Goal: Task Accomplishment & Management: Use online tool/utility

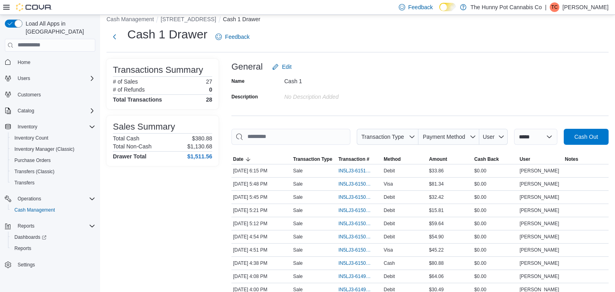
scroll to position [178, 0]
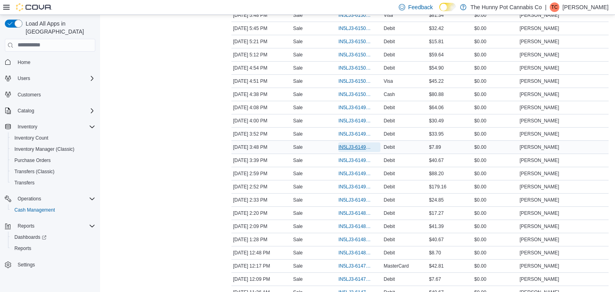
click at [355, 147] on span "IN5LJ3-6149739" at bounding box center [355, 147] width 34 height 6
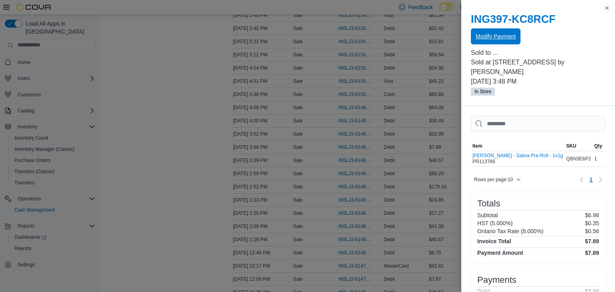
click at [505, 37] on span "Modify Payment" at bounding box center [496, 36] width 40 height 8
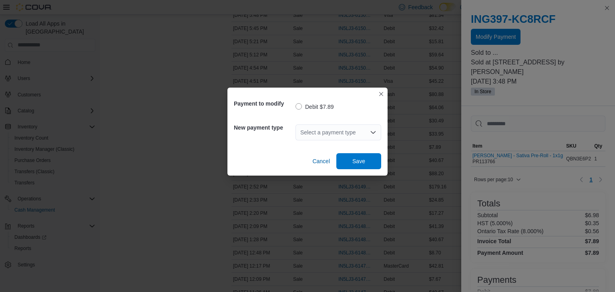
click at [325, 138] on div "Select a payment type" at bounding box center [339, 133] width 86 height 16
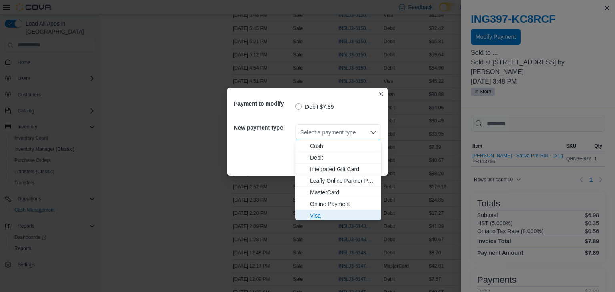
click at [320, 212] on span "Visa" at bounding box center [343, 216] width 66 height 8
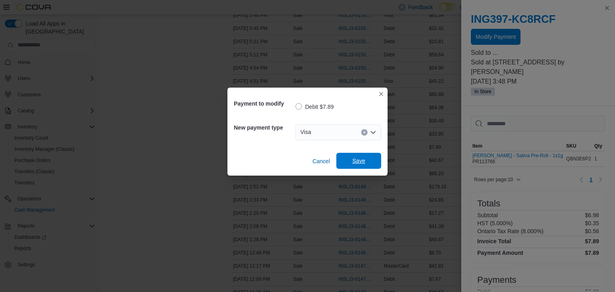
click at [354, 161] on span "Save" at bounding box center [359, 161] width 13 height 8
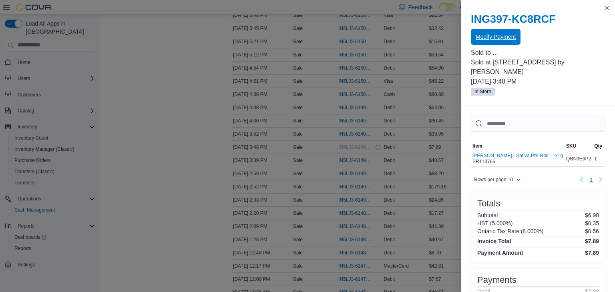
scroll to position [0, 0]
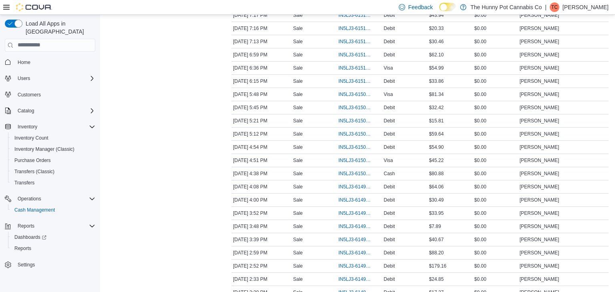
click at [175, 161] on div "Transactions Summary # of Sales 33 # of Refunds 0 Total Transactions 34 Sales S…" at bounding box center [163, 183] width 112 height 587
click at [25, 55] on div "Home" at bounding box center [50, 62] width 91 height 15
click at [26, 59] on span "Home" at bounding box center [24, 62] width 13 height 6
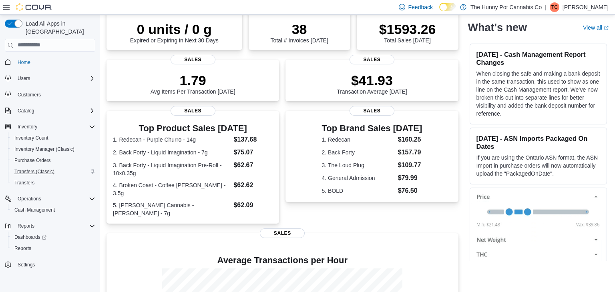
scroll to position [73, 0]
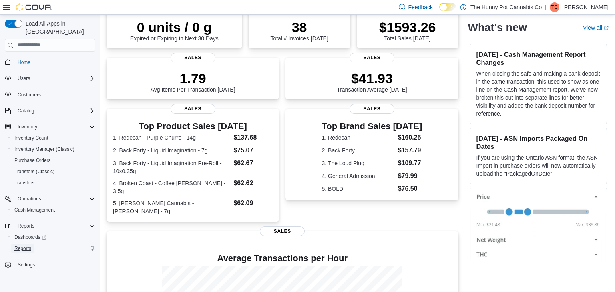
click at [29, 246] on span "Reports" at bounding box center [22, 249] width 17 height 6
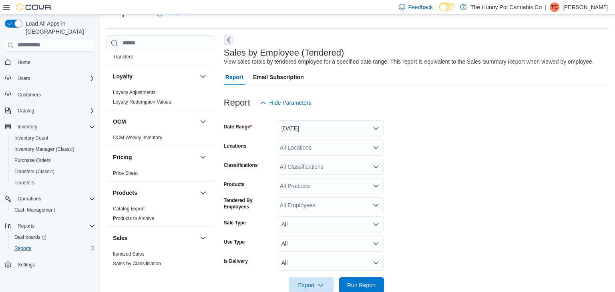
scroll to position [378, 0]
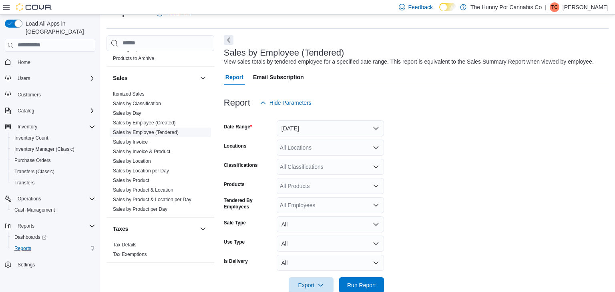
click at [162, 134] on link "Sales by Employee (Tendered)" at bounding box center [146, 133] width 66 height 6
click at [313, 131] on button "[DATE]" at bounding box center [330, 129] width 107 height 16
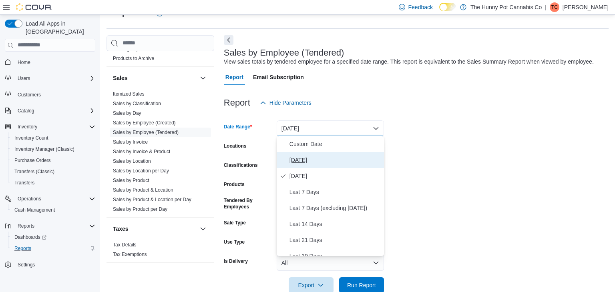
click at [304, 162] on span "[DATE]" at bounding box center [335, 160] width 91 height 10
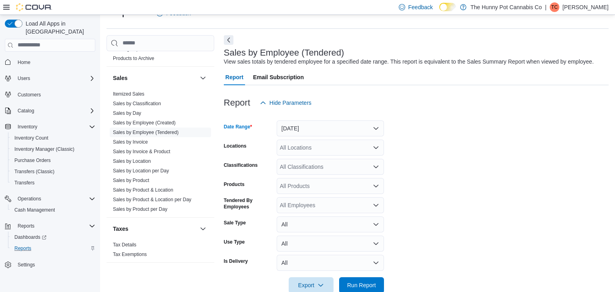
click at [480, 161] on form "Date Range [DATE] Locations All Locations Classifications All Classifications P…" at bounding box center [416, 202] width 385 height 183
click at [337, 149] on div "All Locations" at bounding box center [330, 148] width 107 height 16
type input "***"
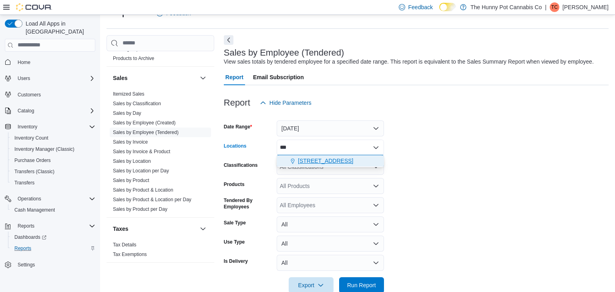
click at [334, 159] on span "[STREET_ADDRESS]" at bounding box center [325, 161] width 55 height 8
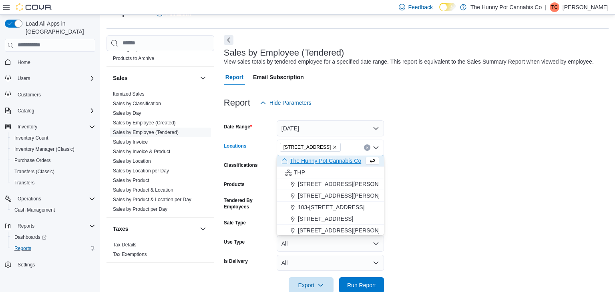
click at [500, 157] on form "Date Range [DATE] Locations [STREET_ADDRESS] Selected. [STREET_ADDRESS] Press B…" at bounding box center [416, 202] width 385 height 183
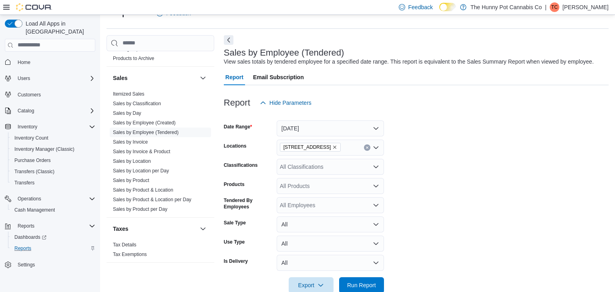
scroll to position [35, 0]
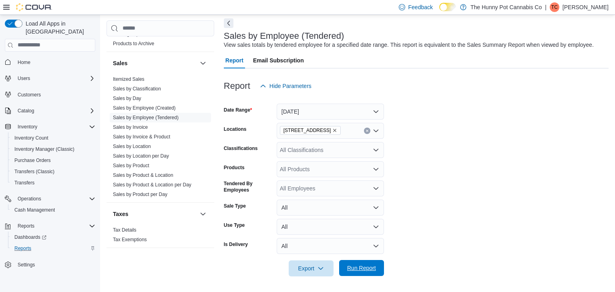
click at [366, 272] on span "Run Report" at bounding box center [361, 268] width 35 height 16
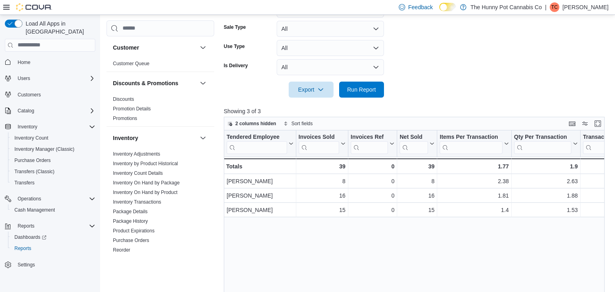
click at [429, 48] on form "Date Range [DATE] Locations [STREET_ADDRESS] Classifications All Classification…" at bounding box center [416, 6] width 385 height 183
